Goal: Transaction & Acquisition: Purchase product/service

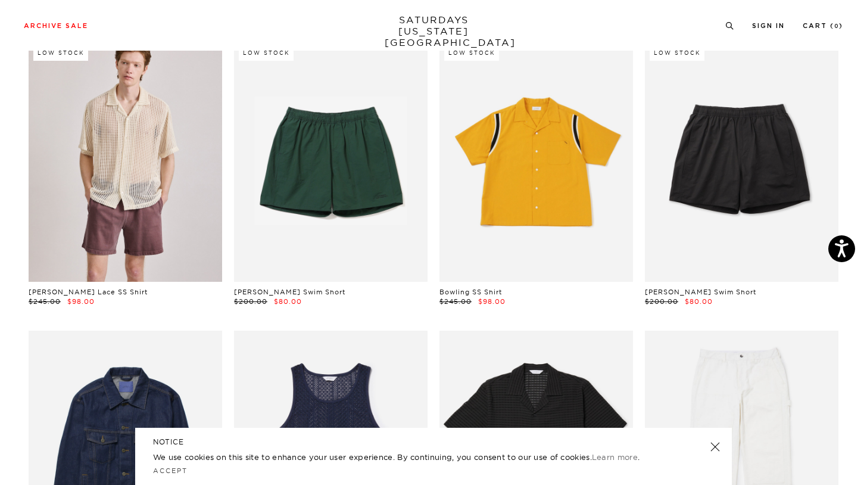
scroll to position [540, 0]
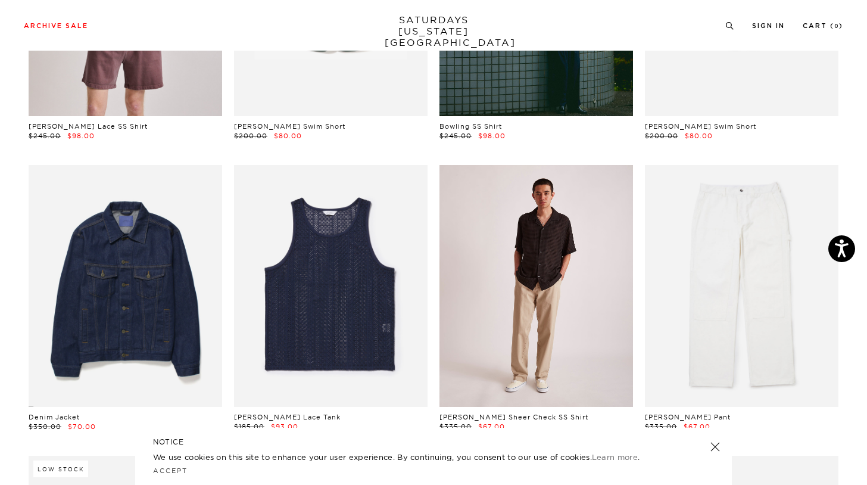
click at [556, 278] on link at bounding box center [537, 286] width 194 height 242
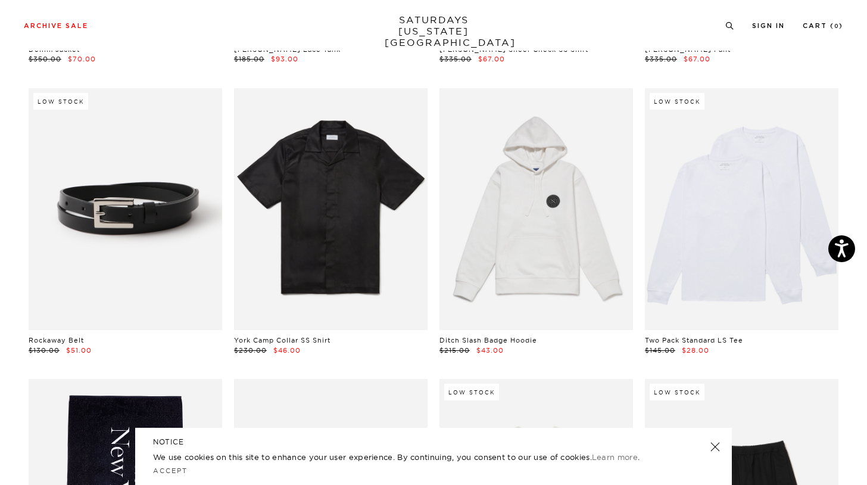
scroll to position [920, 0]
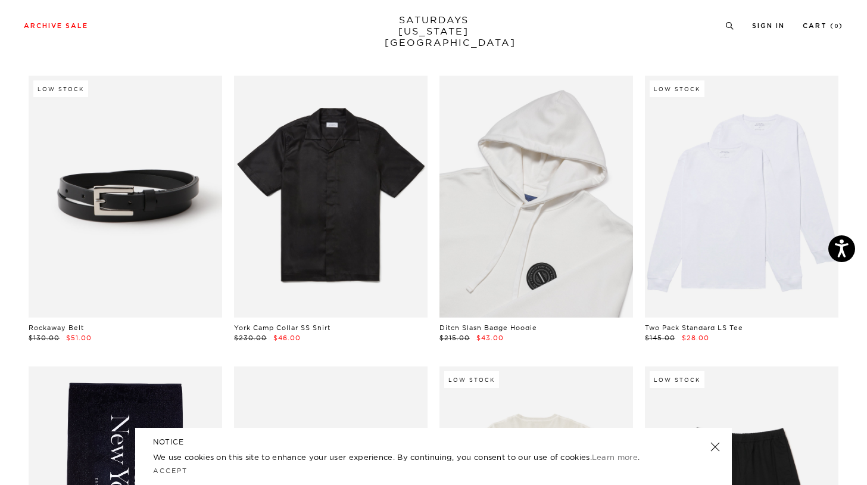
click at [565, 210] on link at bounding box center [537, 197] width 194 height 242
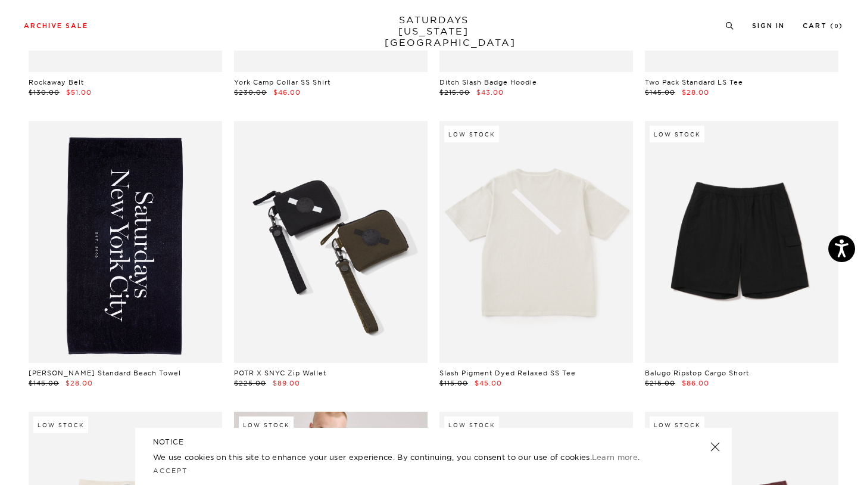
scroll to position [1170, 0]
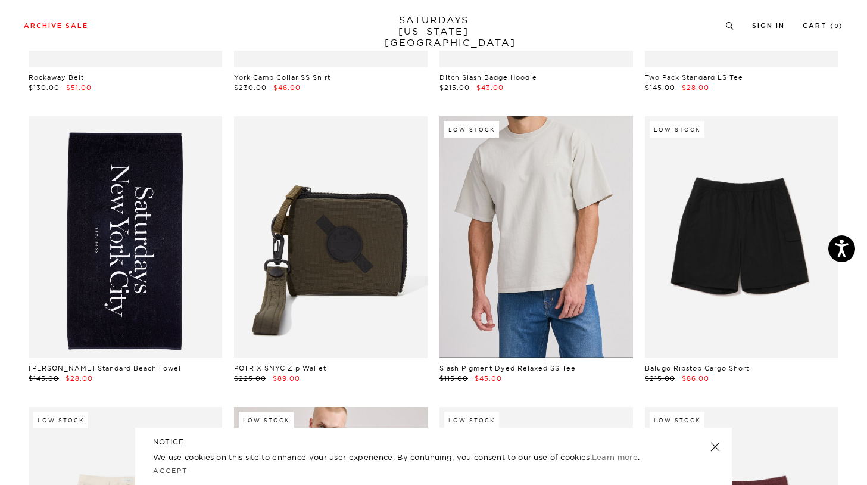
click at [579, 270] on link at bounding box center [537, 237] width 194 height 242
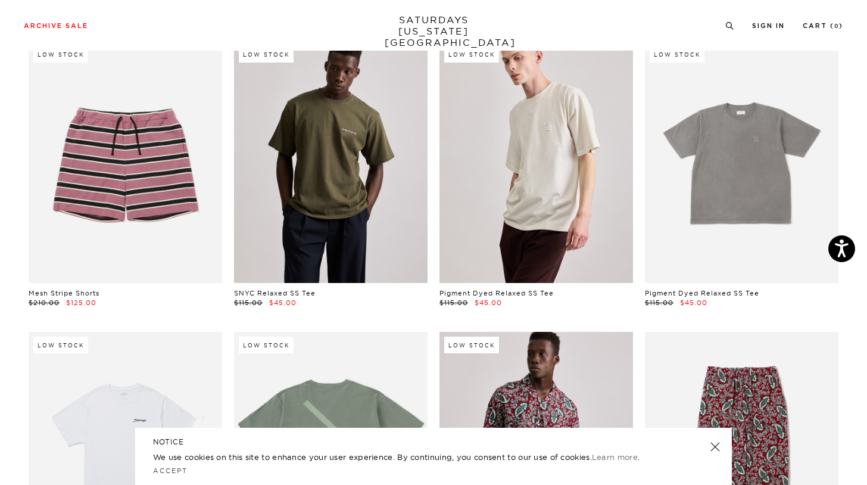
scroll to position [3052, 1]
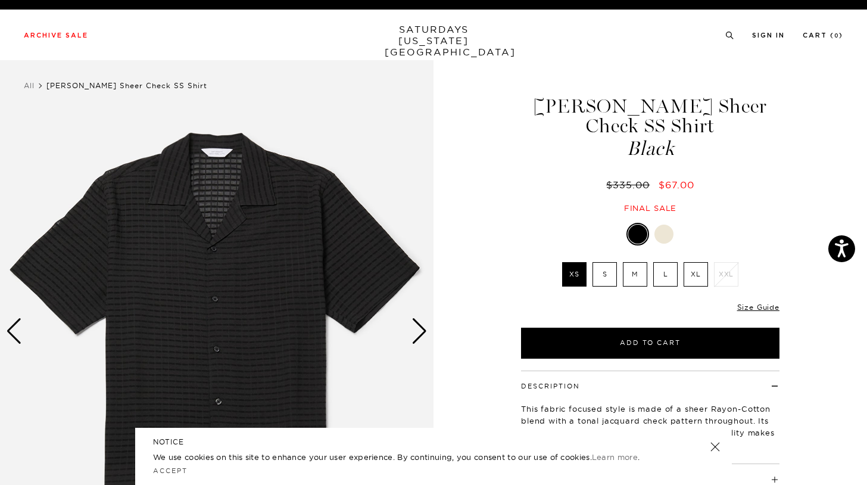
click at [419, 333] on div "Next slide" at bounding box center [420, 331] width 16 height 26
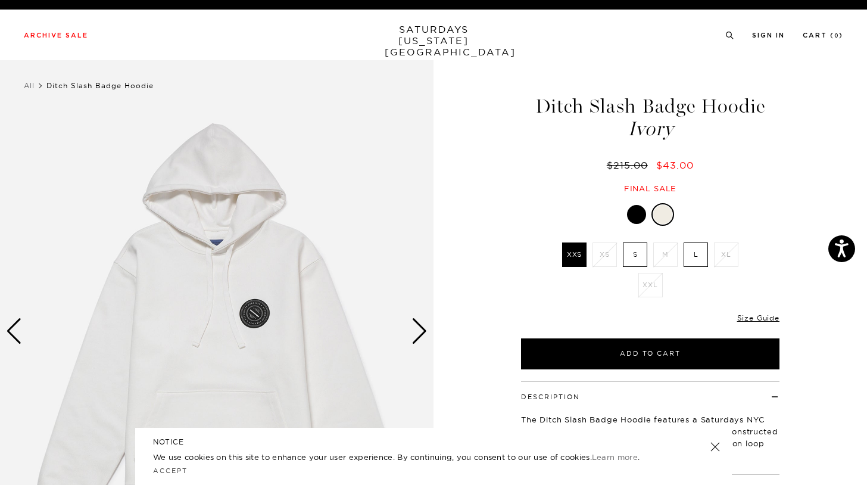
click at [416, 330] on div "Next slide" at bounding box center [420, 331] width 16 height 26
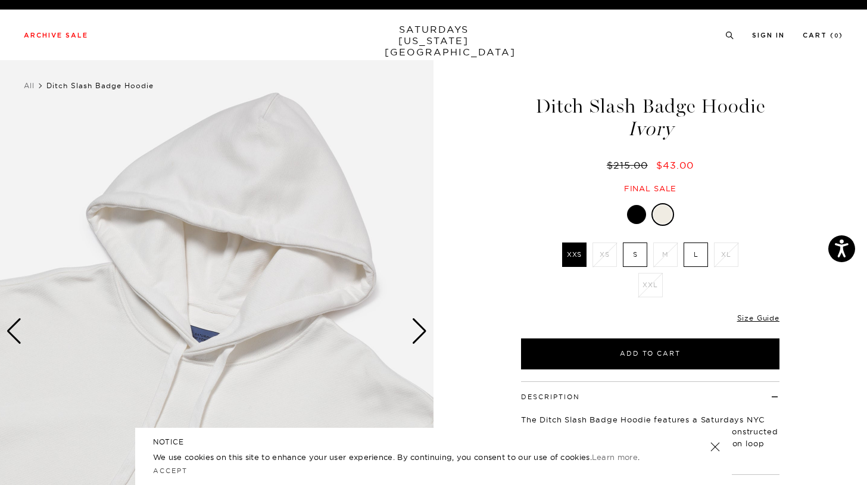
click at [416, 330] on div "Next slide" at bounding box center [420, 331] width 16 height 26
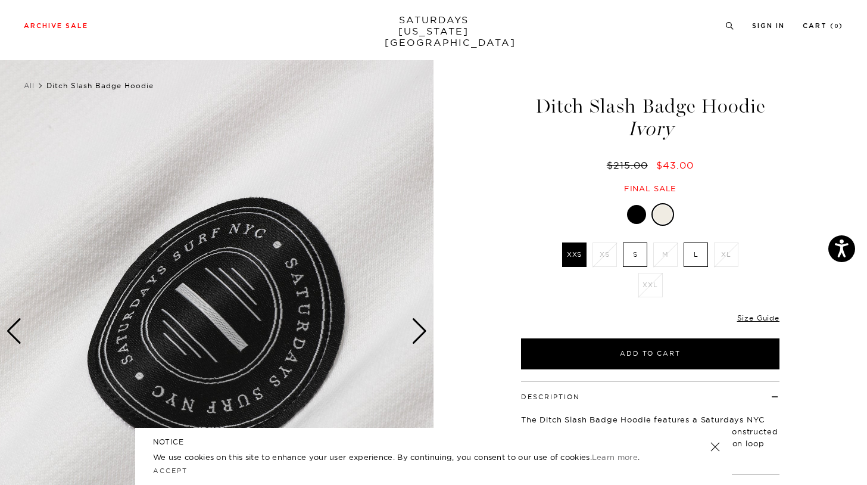
scroll to position [258, 0]
